Goal: Task Accomplishment & Management: Use online tool/utility

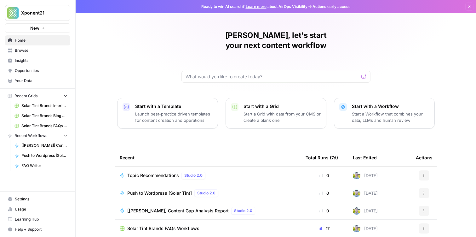
click at [41, 46] on link "Browse" at bounding box center [37, 50] width 65 height 10
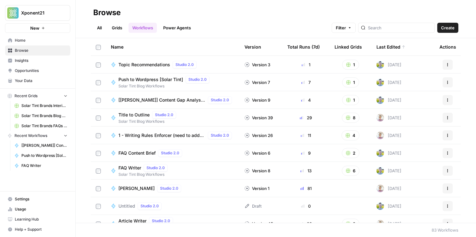
click at [124, 27] on link "Grids" at bounding box center [117, 28] width 18 height 10
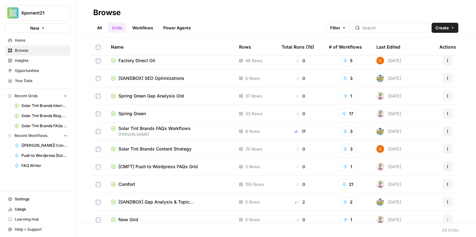
scroll to position [198, 0]
click at [158, 132] on span "[PERSON_NAME]" at bounding box center [170, 135] width 118 height 6
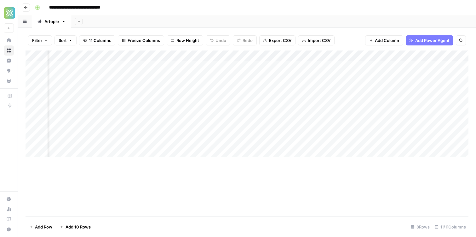
scroll to position [0, 394]
click at [213, 66] on div "Add Column" at bounding box center [247, 103] width 443 height 106
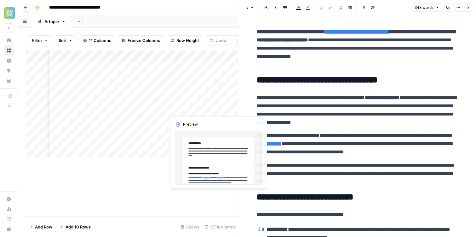
click at [199, 103] on div "Add Column" at bounding box center [132, 103] width 213 height 106
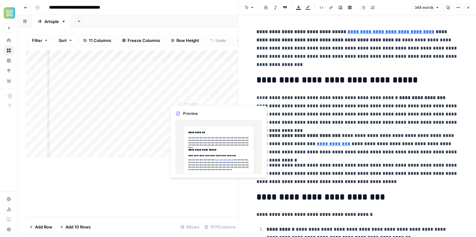
click at [192, 75] on div "Add Column" at bounding box center [132, 103] width 213 height 106
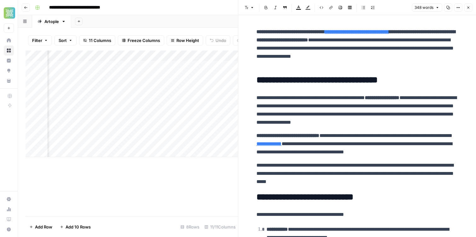
scroll to position [0, 271]
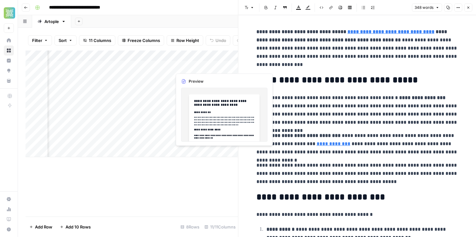
click at [185, 66] on div "Add Column" at bounding box center [132, 103] width 213 height 106
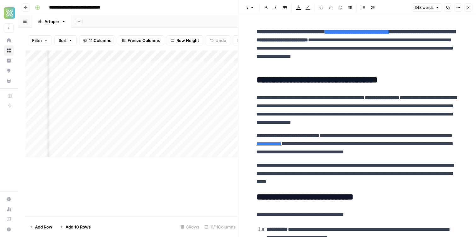
click at [146, 66] on div "Add Column" at bounding box center [132, 103] width 213 height 106
click at [166, 66] on div "Add Column" at bounding box center [132, 103] width 213 height 106
